Goal: Transaction & Acquisition: Purchase product/service

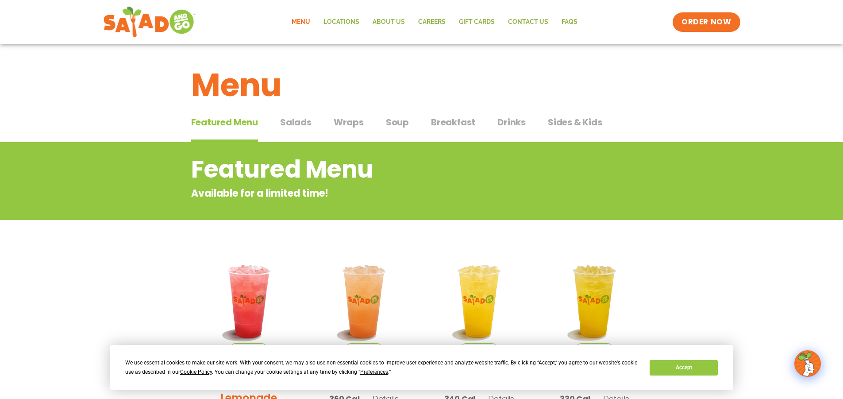
click at [346, 119] on span "Wraps" at bounding box center [349, 122] width 30 height 13
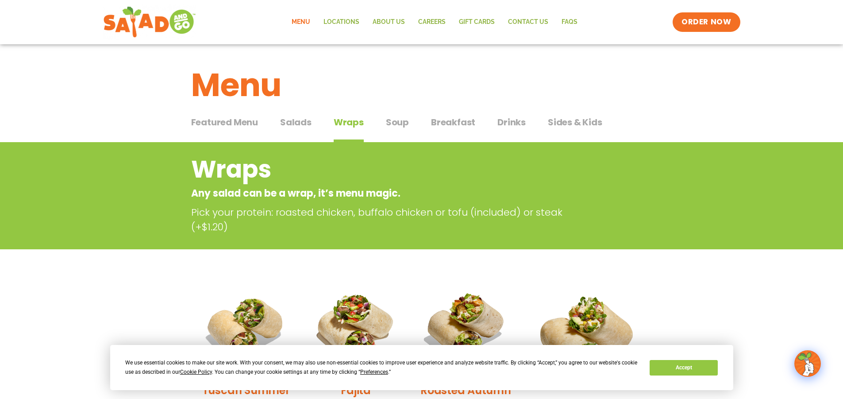
click at [387, 123] on span "Soup" at bounding box center [397, 122] width 23 height 13
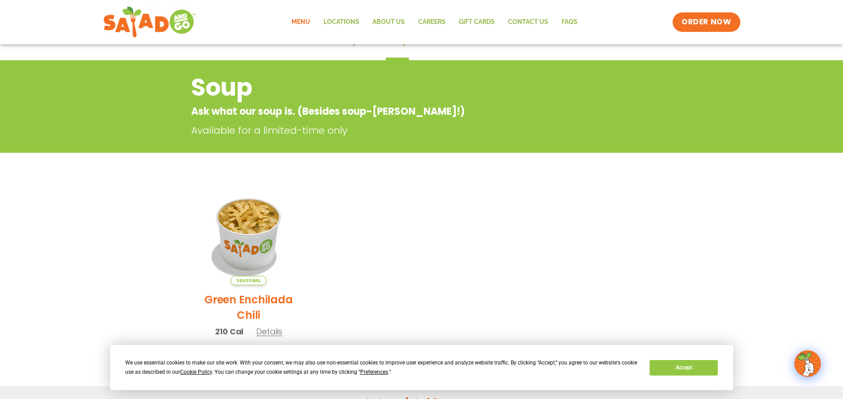
scroll to position [44, 0]
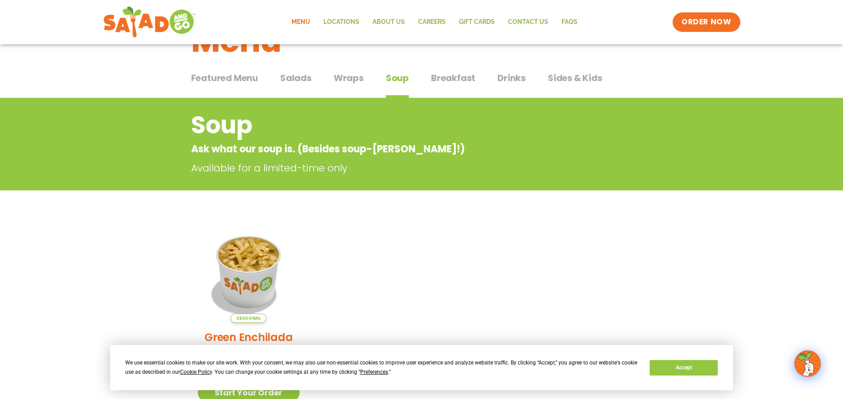
click at [304, 85] on button "Salads Salads" at bounding box center [295, 84] width 31 height 27
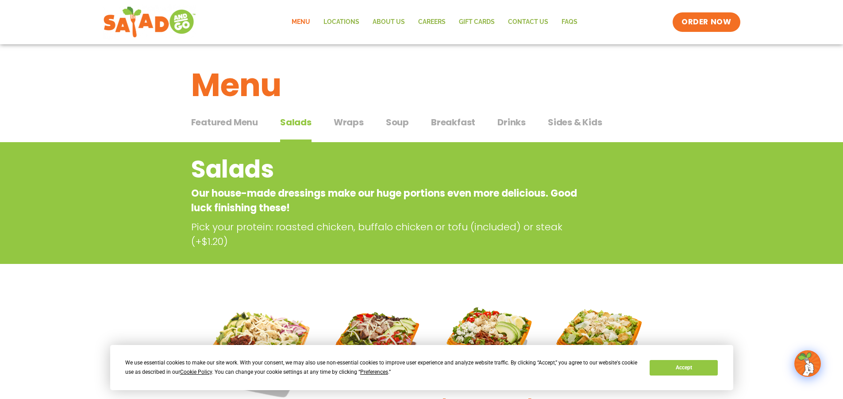
click at [251, 125] on span "Featured Menu" at bounding box center [224, 122] width 67 height 13
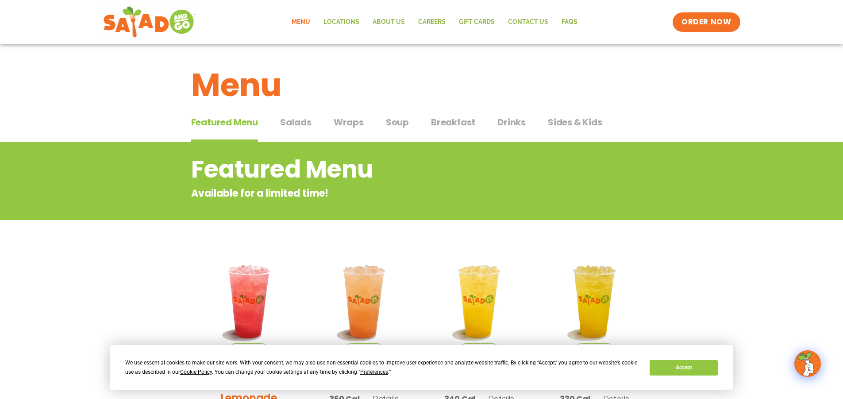
click at [401, 116] on span "Soup" at bounding box center [397, 122] width 23 height 13
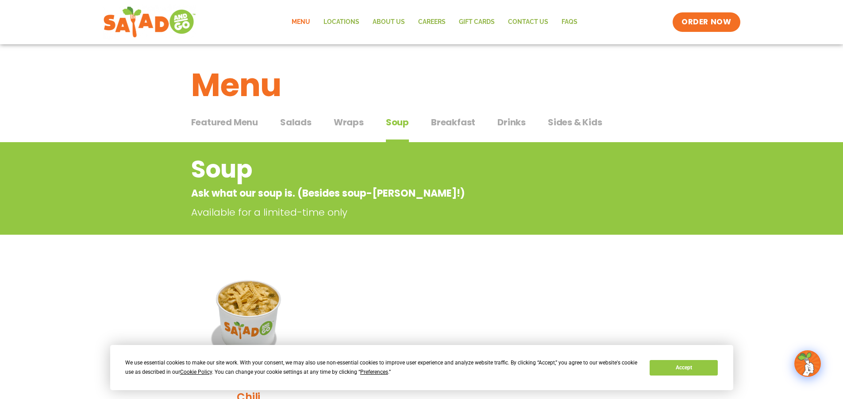
click at [457, 120] on span "Breakfast" at bounding box center [453, 122] width 44 height 13
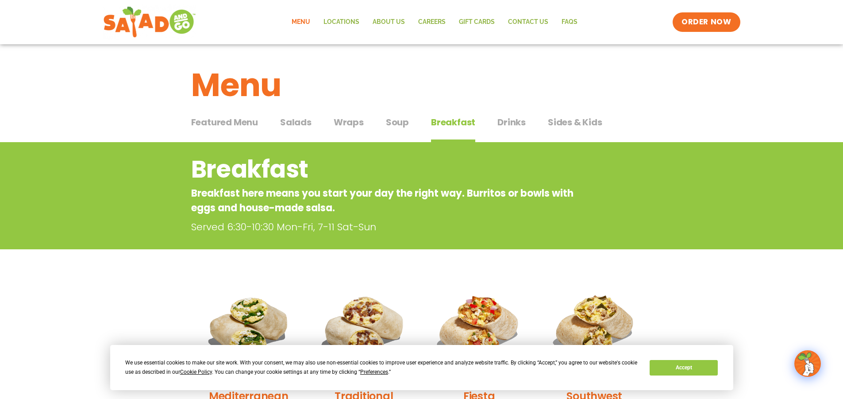
click at [509, 129] on button "Drinks Drinks" at bounding box center [512, 129] width 28 height 27
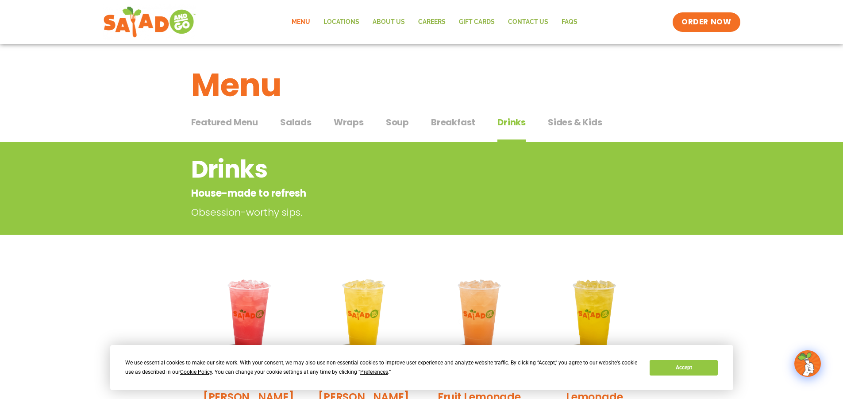
click at [559, 126] on span "Sides & Kids" at bounding box center [575, 122] width 54 height 13
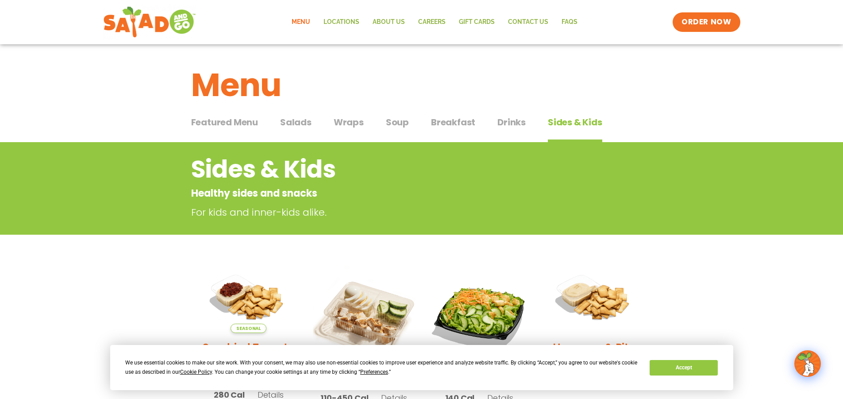
click at [522, 122] on span "Drinks" at bounding box center [512, 122] width 28 height 13
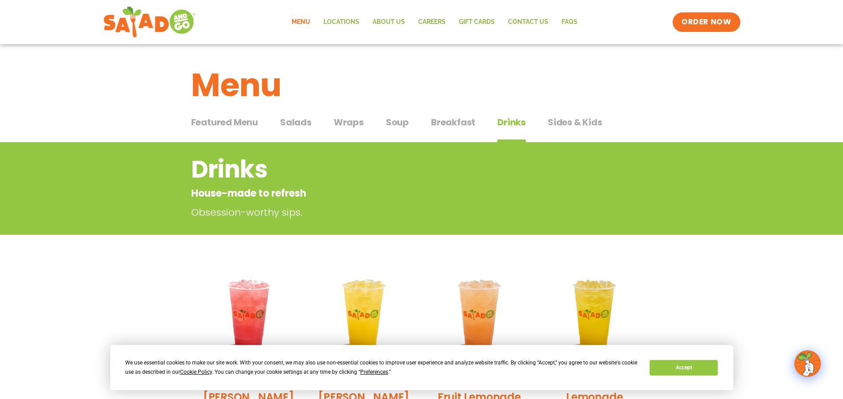
click at [465, 122] on span "Breakfast" at bounding box center [453, 122] width 44 height 13
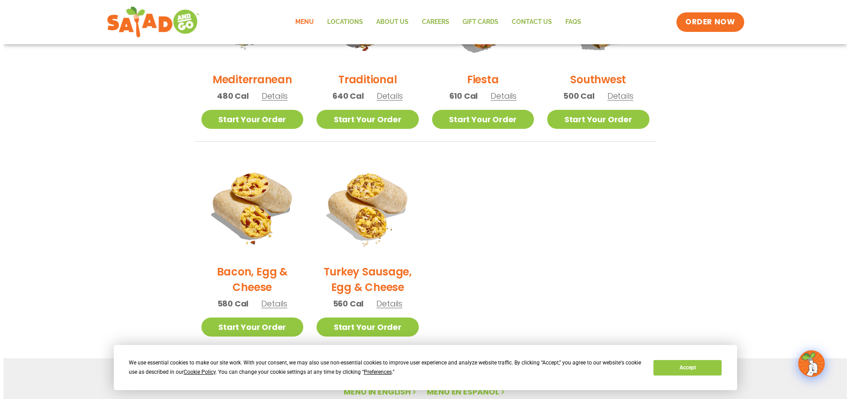
scroll to position [398, 0]
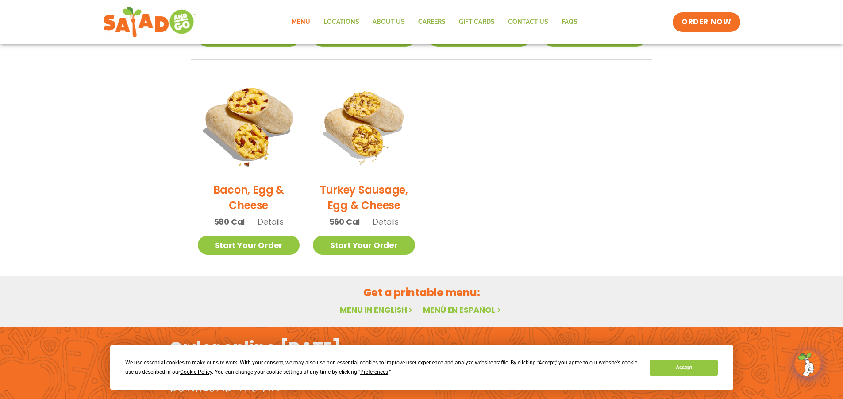
click at [240, 157] on img at bounding box center [249, 124] width 120 height 120
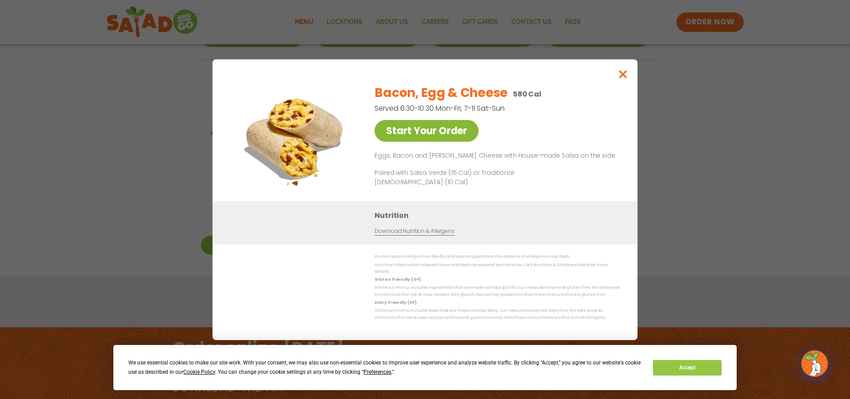
click at [450, 132] on link "Start Your Order" at bounding box center [427, 131] width 104 height 22
